Goal: Task Accomplishment & Management: Use online tool/utility

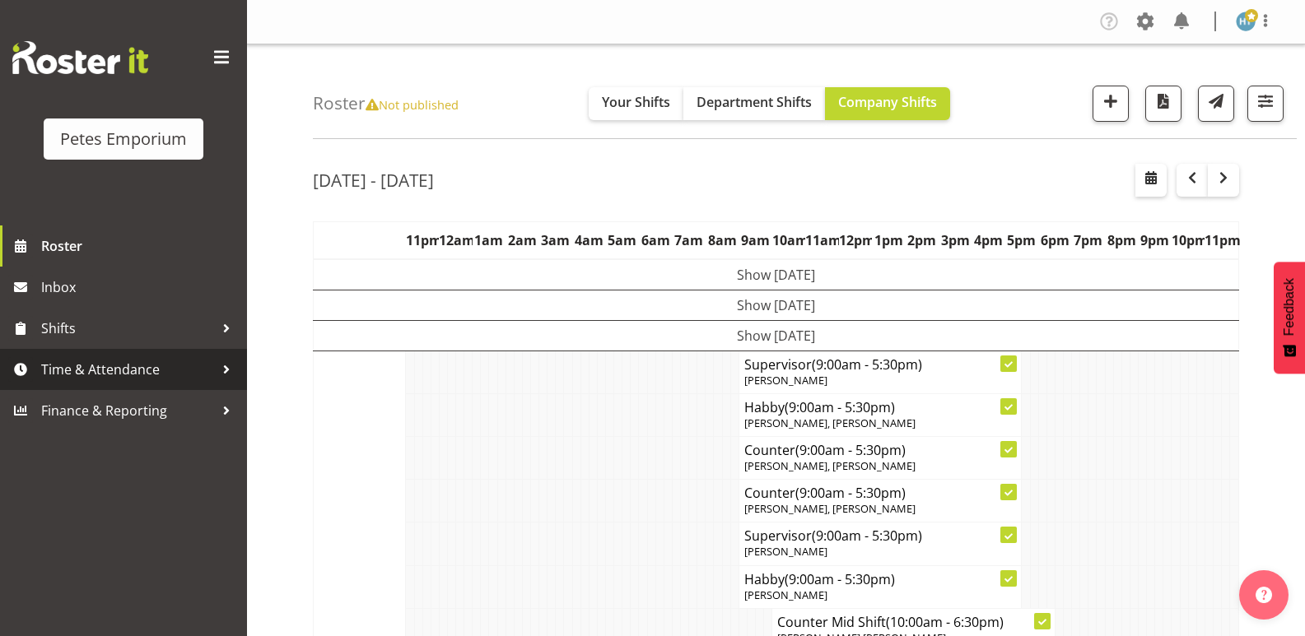
click at [123, 368] on span "Time & Attendance" at bounding box center [127, 369] width 173 height 25
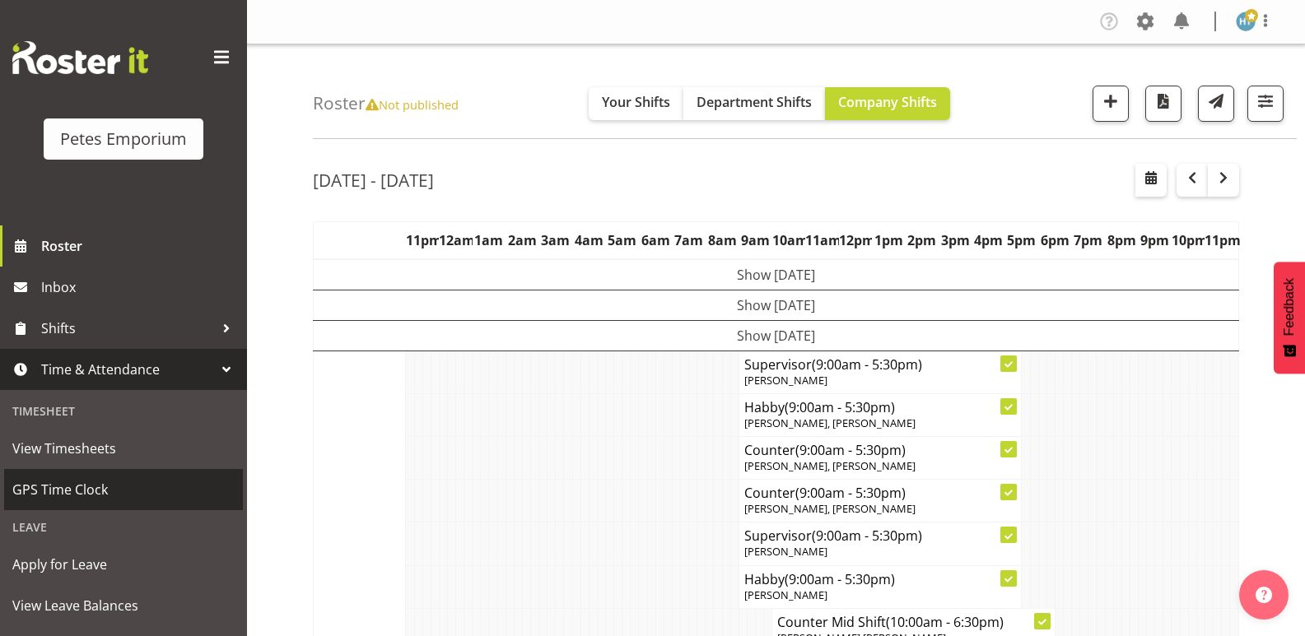
click at [86, 482] on span "GPS Time Clock" at bounding box center [123, 490] width 222 height 25
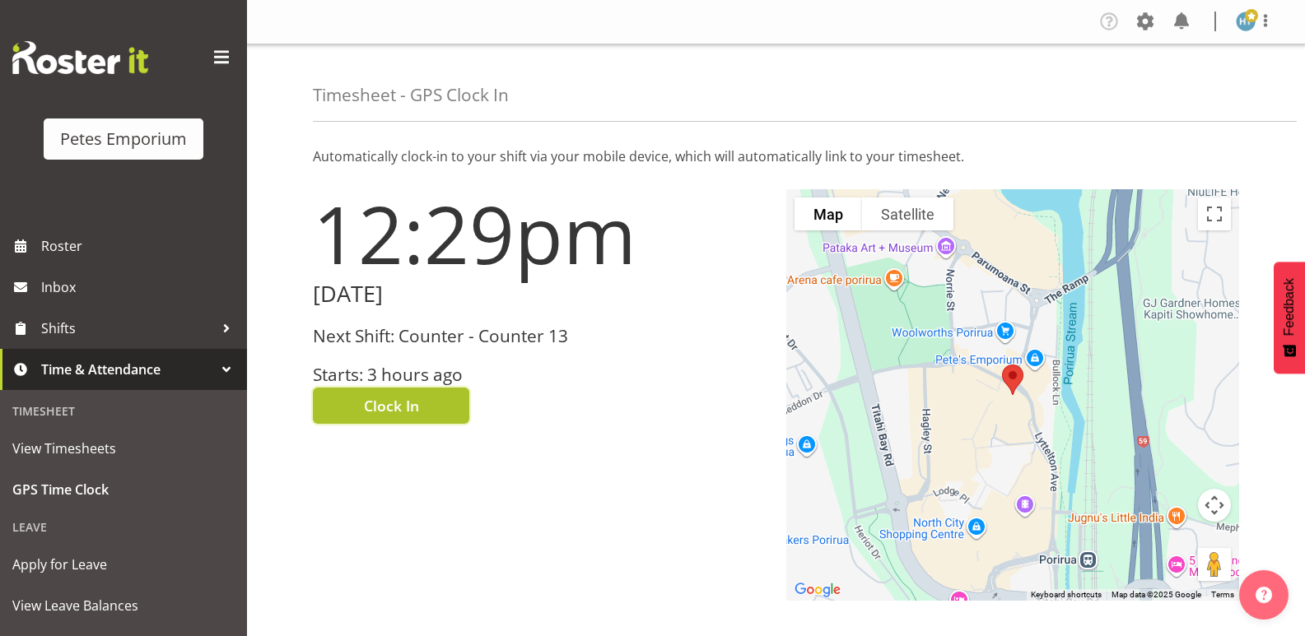
click at [390, 405] on span "Clock In" at bounding box center [391, 405] width 55 height 21
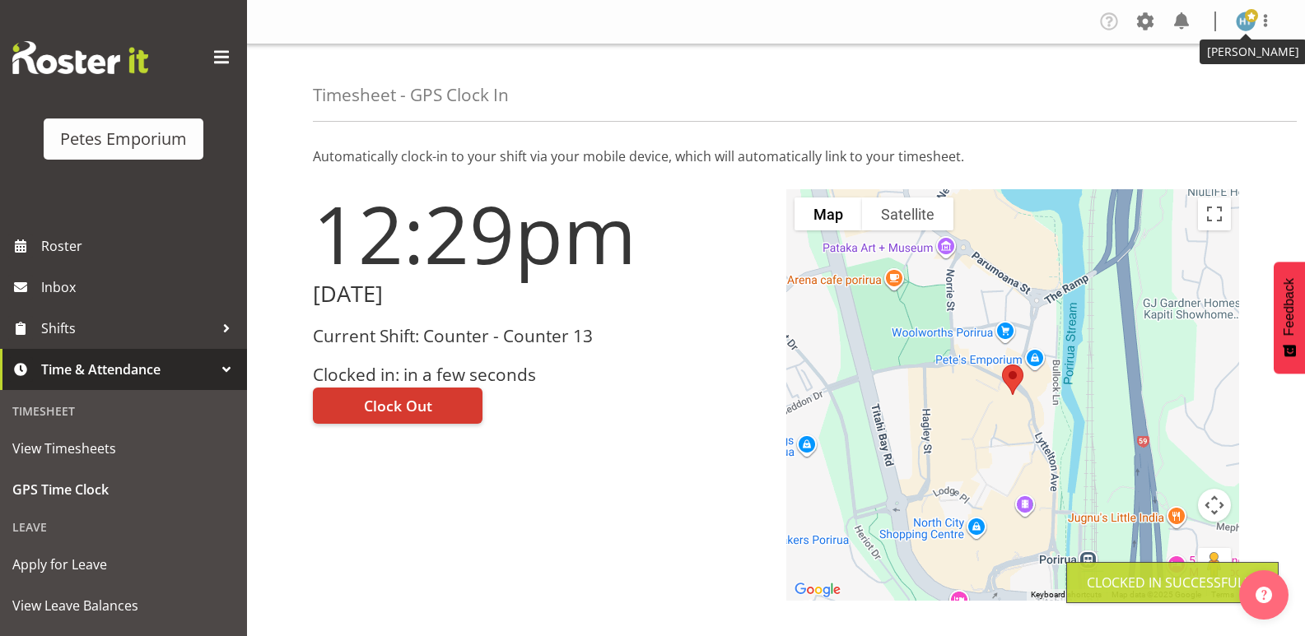
click at [1249, 25] on img at bounding box center [1246, 22] width 20 height 20
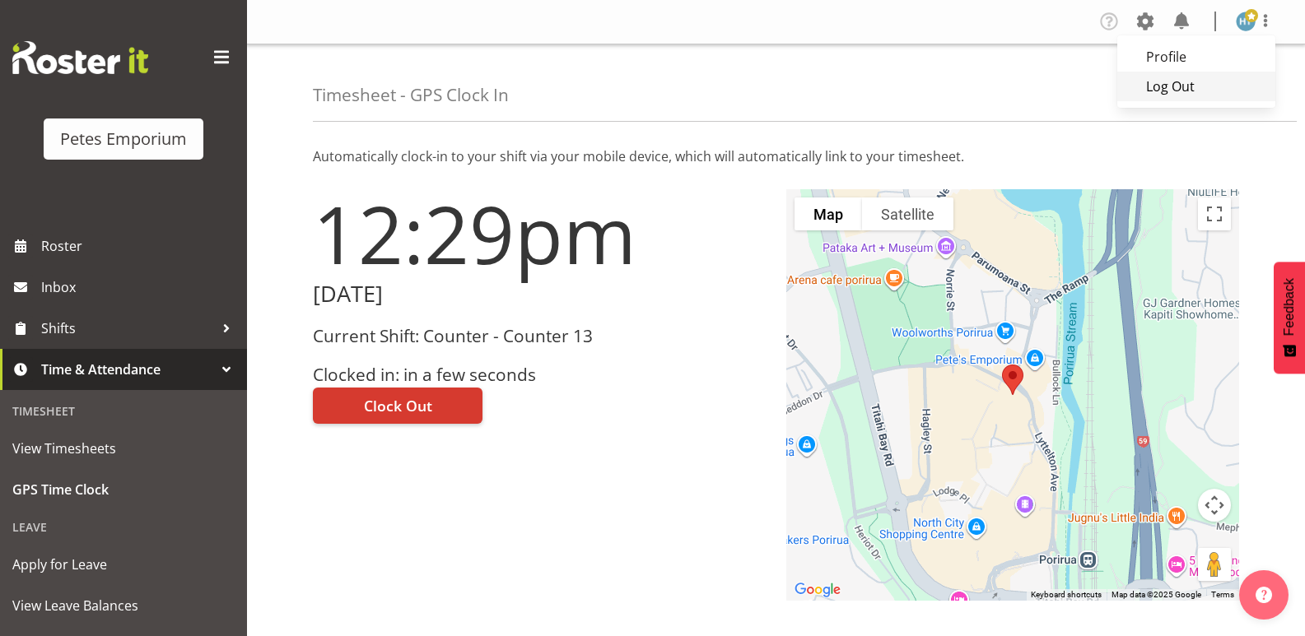
click at [1174, 87] on link "Log Out" at bounding box center [1196, 87] width 158 height 30
